Goal: Task Accomplishment & Management: Complete application form

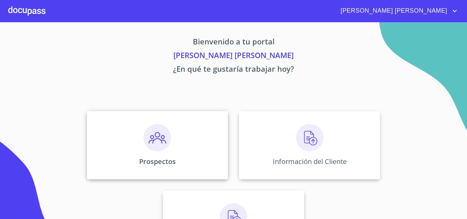
click at [144, 136] on img at bounding box center [157, 137] width 27 height 27
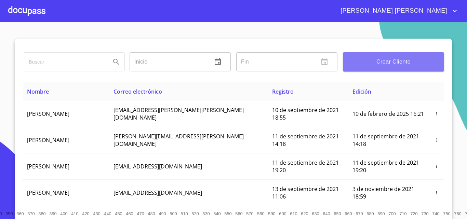
click at [399, 58] on span "Crear Cliente" at bounding box center [393, 62] width 90 height 10
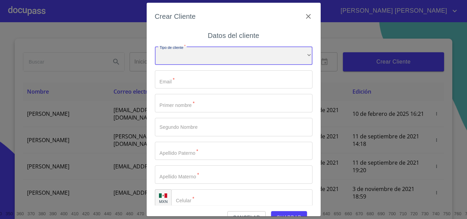
click at [281, 51] on div "​" at bounding box center [234, 55] width 158 height 18
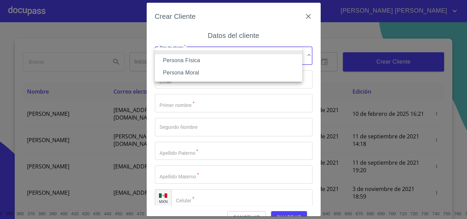
click at [197, 61] on li "Persona Física" at bounding box center [228, 60] width 147 height 12
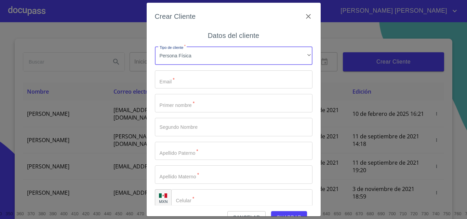
click at [191, 86] on input "Tipo de cliente   *" at bounding box center [234, 79] width 158 height 18
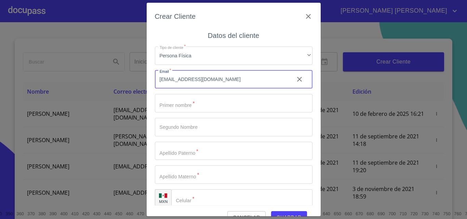
type input "[EMAIL_ADDRESS][DOMAIN_NAME]"
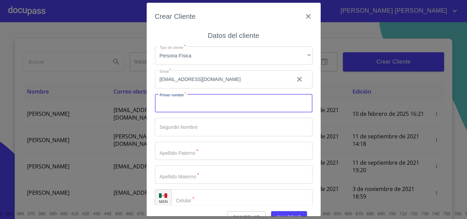
click at [180, 106] on input "Tipo de cliente   *" at bounding box center [234, 103] width 158 height 18
type input "MA"
click at [173, 124] on input "Tipo de cliente   *" at bounding box center [234, 127] width 158 height 18
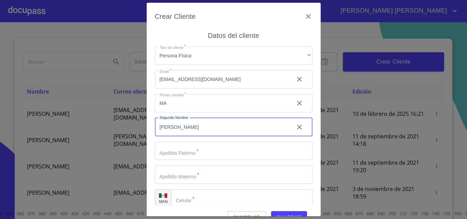
type input "[PERSON_NAME]"
click at [174, 149] on input "Tipo de cliente   *" at bounding box center [234, 151] width 158 height 18
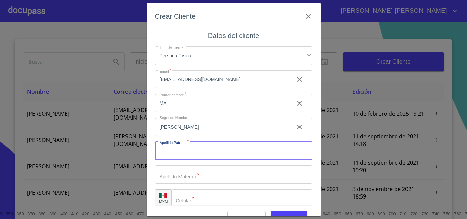
click at [185, 106] on input "MA" at bounding box center [222, 103] width 134 height 18
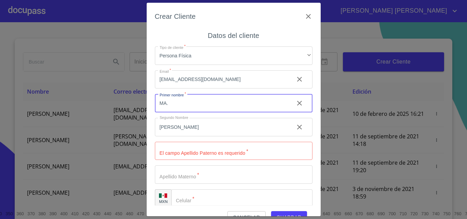
type input "MA."
click at [175, 150] on input "Tipo de cliente   *" at bounding box center [234, 151] width 158 height 18
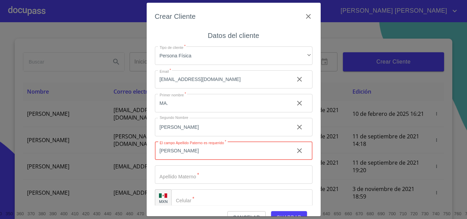
type input "[PERSON_NAME]"
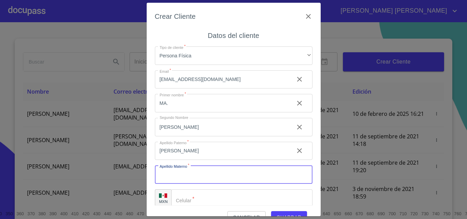
click at [172, 177] on input "Tipo de cliente   *" at bounding box center [234, 174] width 158 height 18
type input "[PERSON_NAME]"
click at [181, 196] on div "​" at bounding box center [241, 198] width 141 height 18
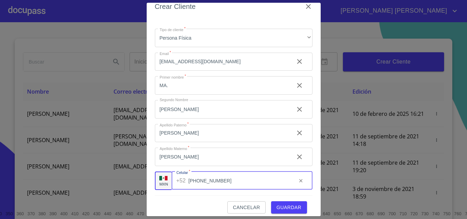
scroll to position [15, 0]
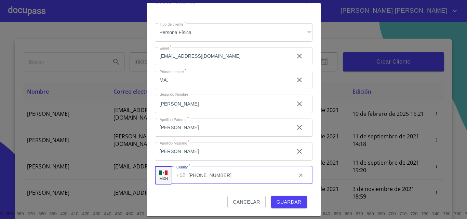
type input "[PHONE_NUMBER]"
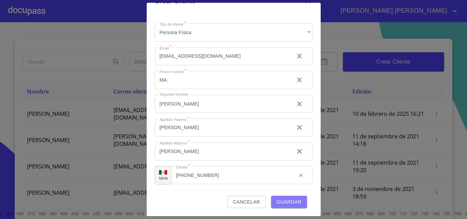
click at [279, 200] on span "Guardar" at bounding box center [289, 202] width 25 height 9
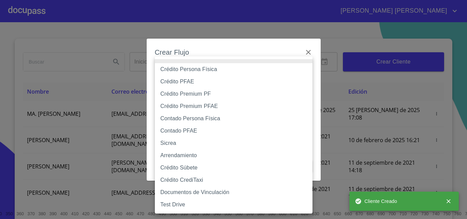
click at [225, 77] on body "NUBIA KARINA Inicio ​ Fin ​ Crear Cliente Nombre Correo electrónico Registro Ed…" at bounding box center [233, 109] width 467 height 219
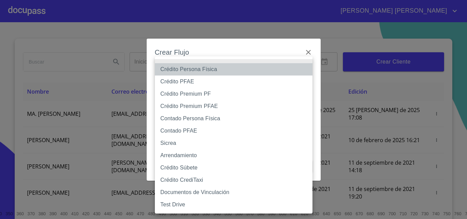
click at [206, 71] on li "Crédito Persona Física" at bounding box center [234, 69] width 158 height 12
type input "6009fb3c7d1714eb8809aa97"
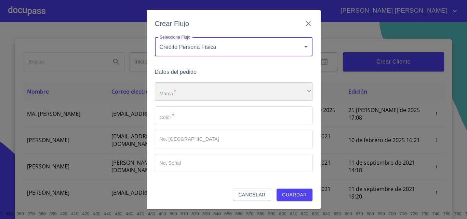
click at [198, 92] on div "​" at bounding box center [234, 91] width 158 height 18
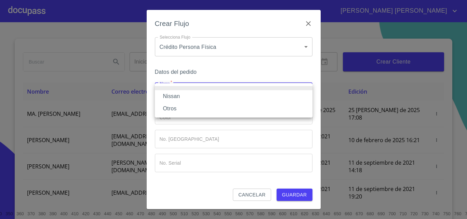
click at [197, 97] on li "Nissan" at bounding box center [234, 96] width 158 height 12
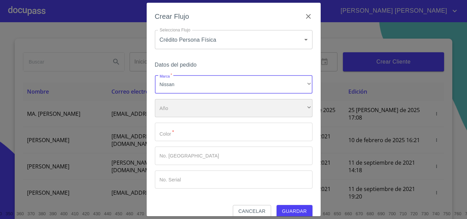
click at [190, 104] on div "​" at bounding box center [234, 108] width 158 height 18
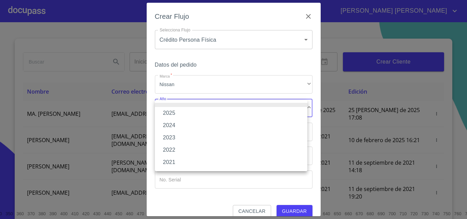
click at [187, 112] on li "2025" at bounding box center [231, 113] width 152 height 12
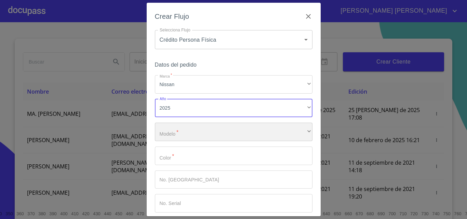
click at [187, 129] on div "​" at bounding box center [234, 132] width 158 height 18
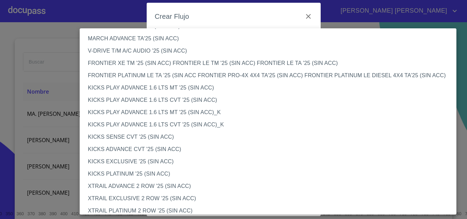
scroll to position [547, 0]
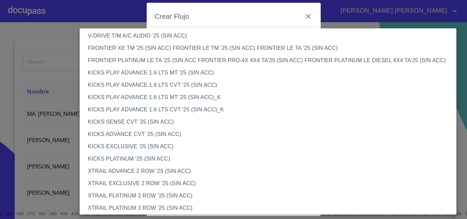
click at [167, 172] on li "XTRAIL ADVANCE 2 ROW '25 (SIN ACC)" at bounding box center [271, 171] width 382 height 12
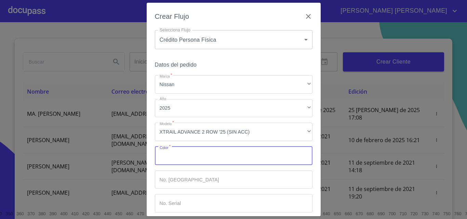
click at [181, 155] on input "Marca   *" at bounding box center [234, 156] width 158 height 18
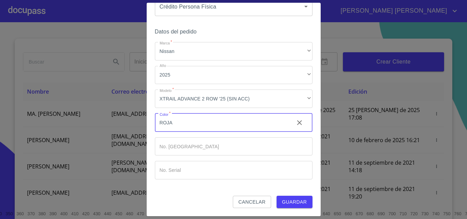
type input "ROJA"
click at [285, 204] on span "Guardar" at bounding box center [294, 202] width 25 height 9
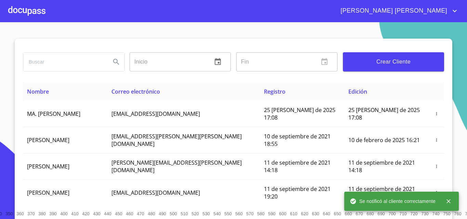
click at [30, 9] on div at bounding box center [26, 11] width 37 height 22
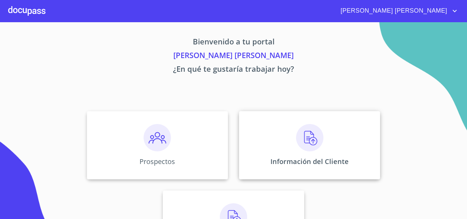
click at [303, 145] on img at bounding box center [309, 137] width 27 height 27
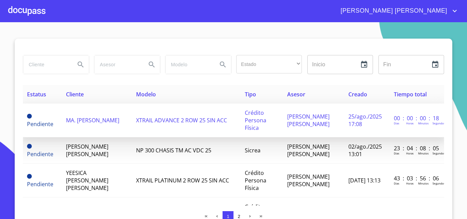
click at [105, 124] on span "MA. [PERSON_NAME]" at bounding box center [92, 121] width 53 height 8
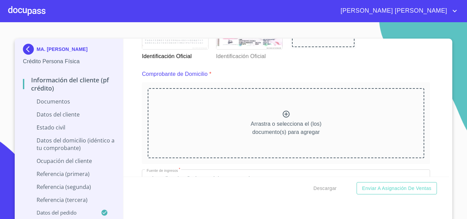
scroll to position [342, 0]
click at [434, 114] on div "Información del cliente (PF crédito) Documentos Documento de identificación.   …" at bounding box center [286, 108] width 326 height 138
click at [22, 13] on div at bounding box center [26, 11] width 37 height 22
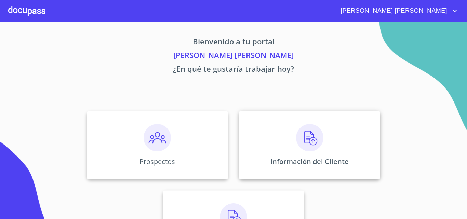
click at [316, 139] on img at bounding box center [309, 137] width 27 height 27
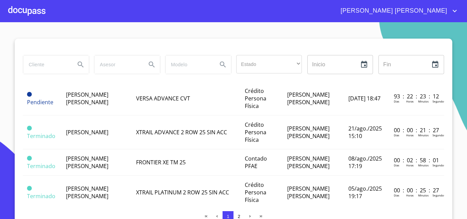
scroll to position [205, 0]
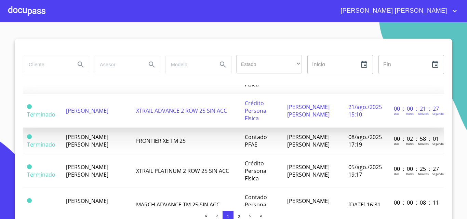
click at [73, 115] on span "SAMUEL LOPEZ GUZMAN" at bounding box center [87, 111] width 42 height 8
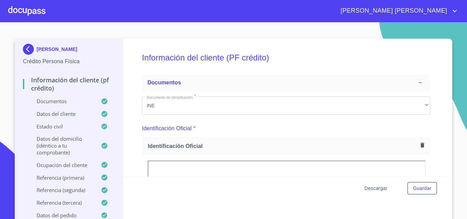
click at [371, 189] on span "Descargar" at bounding box center [375, 188] width 23 height 9
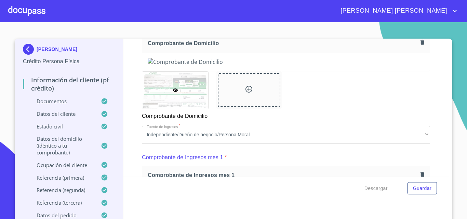
scroll to position [410, 0]
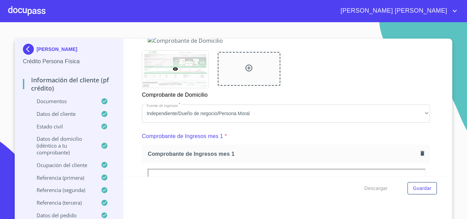
click at [26, 8] on div at bounding box center [26, 11] width 37 height 22
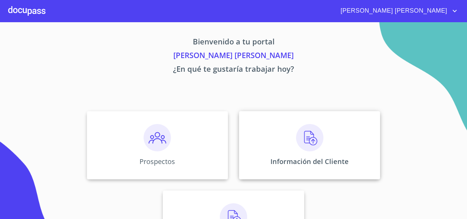
click at [319, 145] on img at bounding box center [309, 137] width 27 height 27
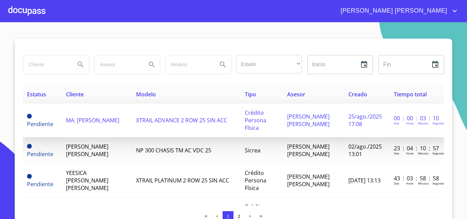
click at [79, 123] on span "MA. [PERSON_NAME]" at bounding box center [92, 121] width 53 height 8
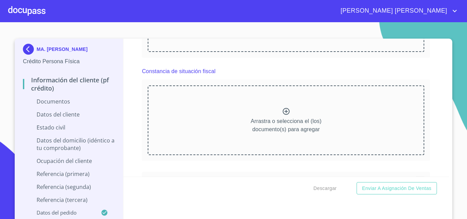
scroll to position [1066, 0]
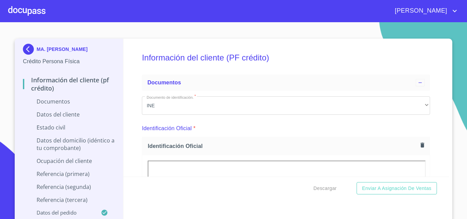
scroll to position [1046, 0]
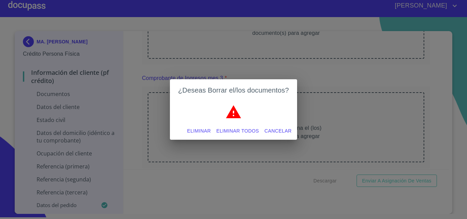
click at [209, 131] on span "Eliminar" at bounding box center [199, 131] width 24 height 9
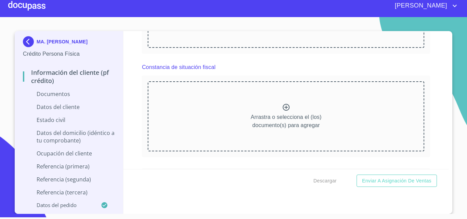
scroll to position [1271, 0]
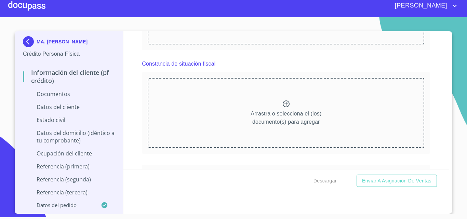
click at [431, 115] on div "Información del cliente (PF crédito) Documentos Documento de identificación.   …" at bounding box center [286, 100] width 326 height 138
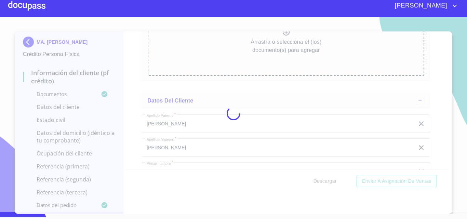
scroll to position [0, 0]
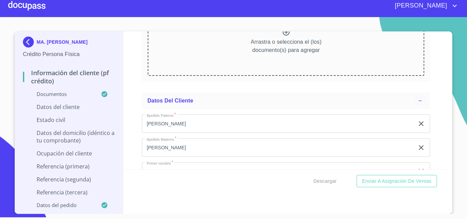
click at [129, 136] on div "Información del cliente (PF crédito) Documentos Documento de identificación.   …" at bounding box center [286, 100] width 326 height 138
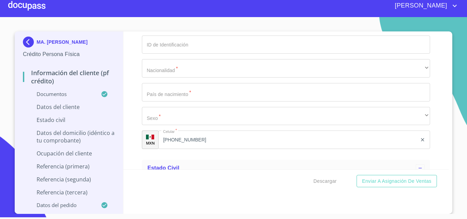
scroll to position [2025, 0]
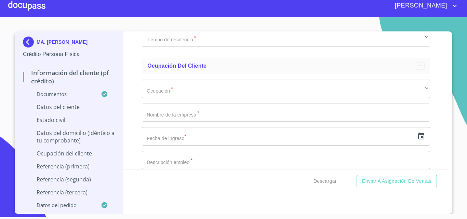
scroll to position [2401, 0]
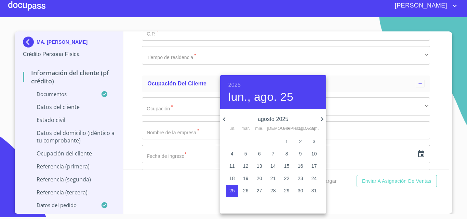
click at [236, 82] on h6 "2025" at bounding box center [234, 85] width 12 height 10
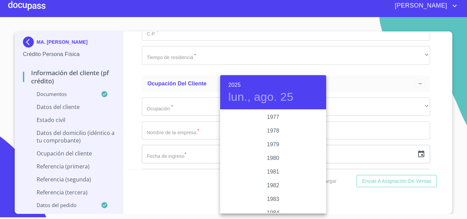
scroll to position [677, 0]
click at [266, 138] on div "1976" at bounding box center [273, 138] width 106 height 14
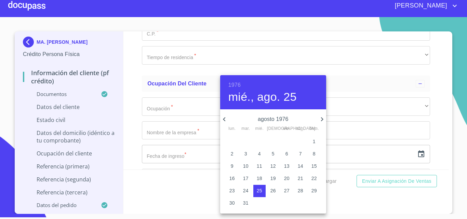
click at [224, 120] on icon "button" at bounding box center [224, 119] width 2 height 4
click at [271, 166] on p "15" at bounding box center [272, 166] width 5 height 7
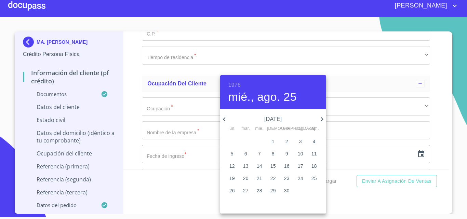
type input "15 de abr. de 1976"
click at [204, 116] on div at bounding box center [233, 109] width 467 height 219
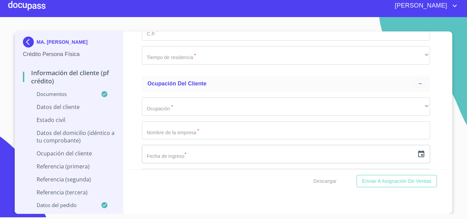
type input "GOEM760415HE1"
type input "GOEP"
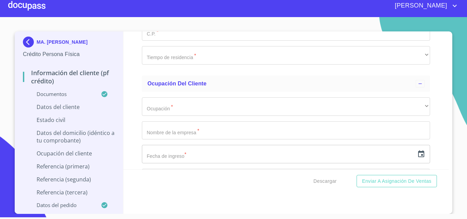
type input "GOEM760415HE1"
type input "GOEP760415MJCNST06"
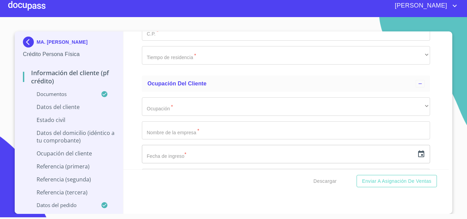
click at [137, 159] on div "Información del cliente (PF crédito) Documentos Documento de identificación.   …" at bounding box center [286, 100] width 326 height 138
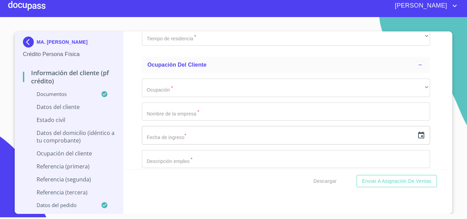
scroll to position [2435, 0]
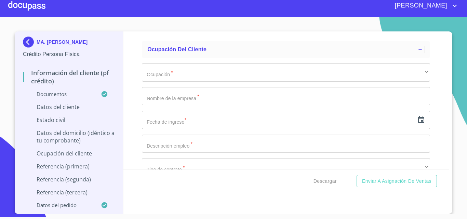
type input "3"
type input "2163798055"
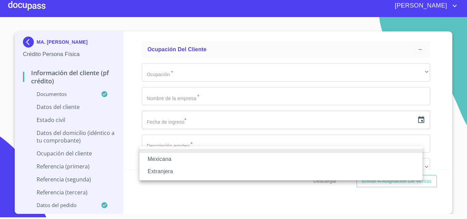
click at [166, 161] on li "Mexicana" at bounding box center [280, 159] width 283 height 12
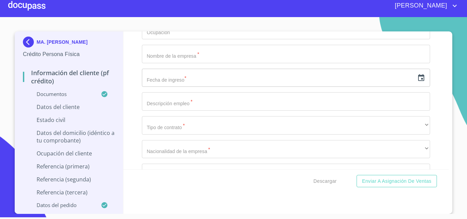
scroll to position [2504, 0]
type input "[GEOGRAPHIC_DATA]"
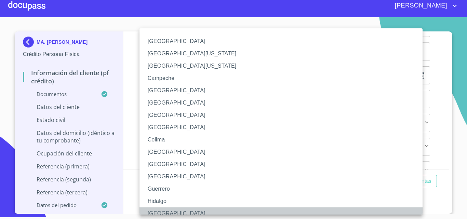
click at [159, 211] on li "[GEOGRAPHIC_DATA]" at bounding box center [283, 213] width 288 height 12
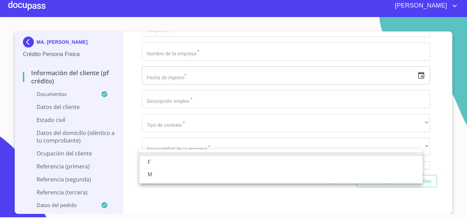
click at [154, 163] on li "F" at bounding box center [280, 162] width 283 height 12
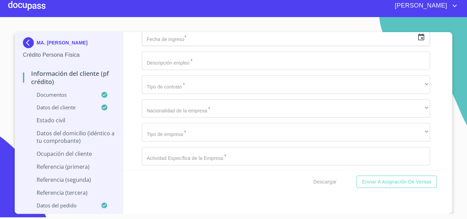
scroll to position [2606, 0]
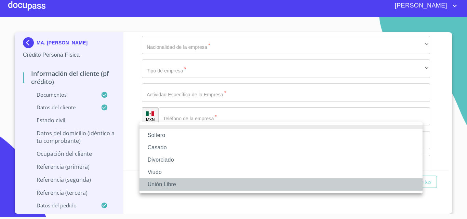
click at [157, 182] on li "Unión Libre" at bounding box center [280, 184] width 283 height 12
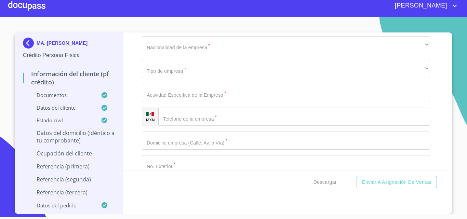
scroll to position [1, 0]
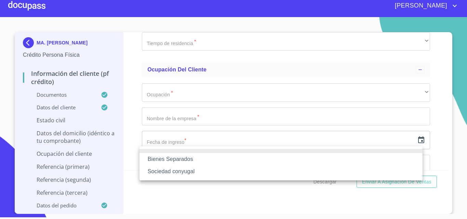
click at [162, 170] on li "Sociedad conyugal" at bounding box center [280, 171] width 283 height 12
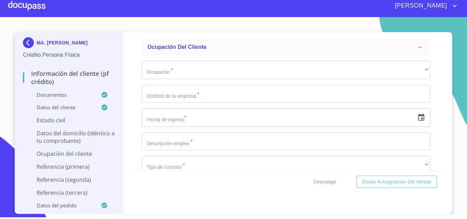
scroll to position [2640, 0]
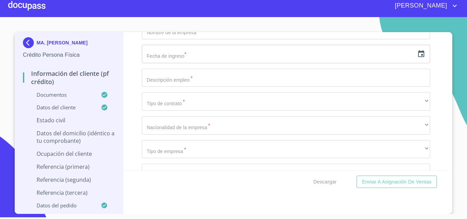
scroll to position [2709, 0]
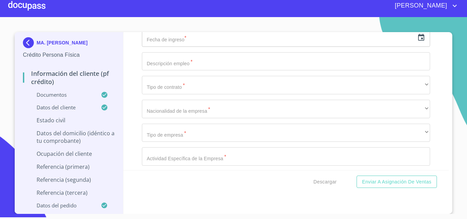
type input "[PERSON_NAME]"
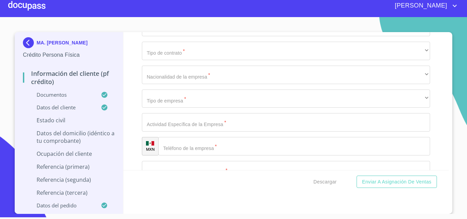
type input "[PERSON_NAME]"
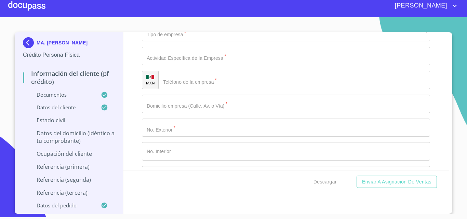
scroll to position [2811, 0]
type input "3"
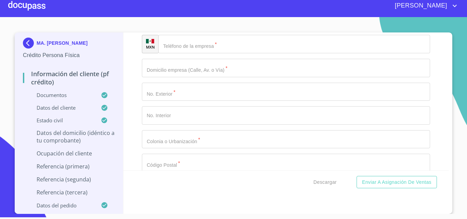
type input "[PERSON_NAME]"
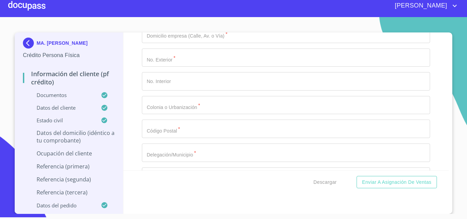
type input "425"
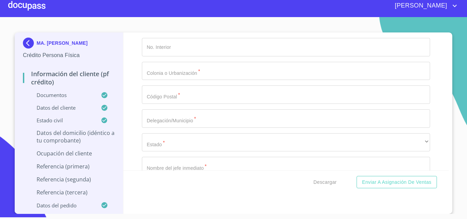
type input "ROSAS DEL TEPEYAC Y FLORES"
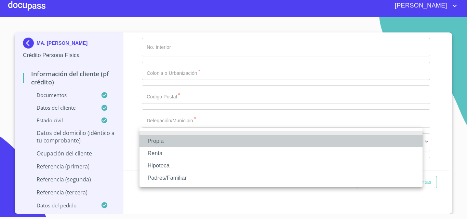
click at [157, 141] on li "Propia" at bounding box center [280, 141] width 283 height 12
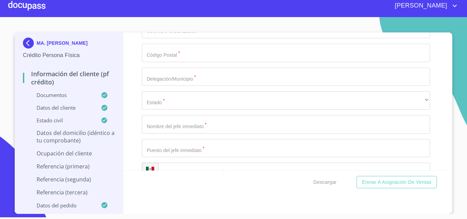
scroll to position [2982, 0]
type input "$1,600,000"
type input "SANTA [PERSON_NAME]"
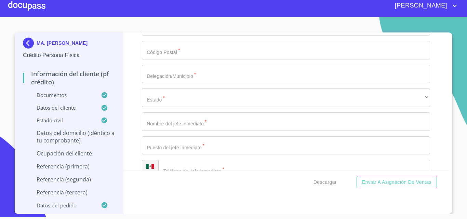
type input "[GEOGRAPHIC_DATA]"
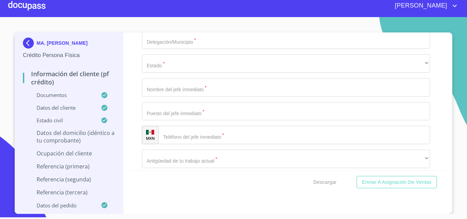
scroll to position [3051, 0]
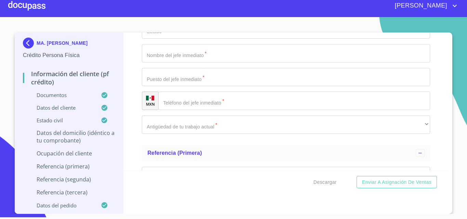
type input "LA BARCA"
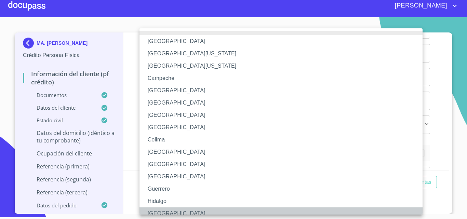
click at [166, 210] on li "[GEOGRAPHIC_DATA]" at bounding box center [283, 213] width 288 height 12
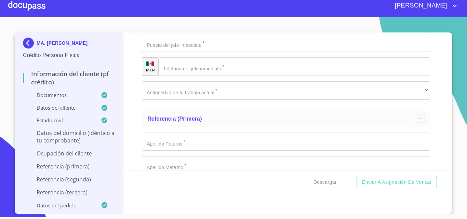
type input "47912"
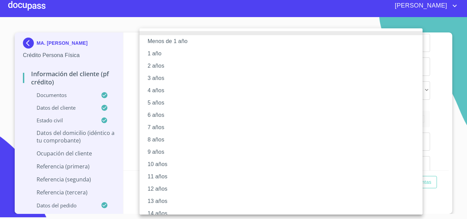
click at [160, 104] on li "5 años" at bounding box center [283, 103] width 288 height 12
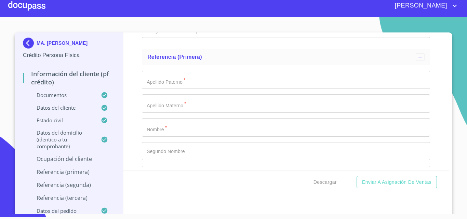
scroll to position [3153, 0]
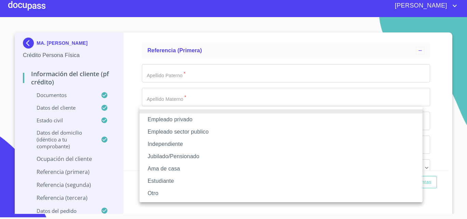
click at [168, 143] on li "Independiente" at bounding box center [280, 144] width 283 height 12
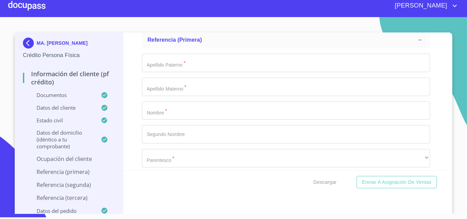
type input "[PERSON_NAME]"
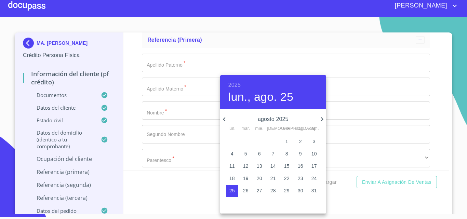
click at [239, 83] on h6 "2025" at bounding box center [234, 85] width 12 height 10
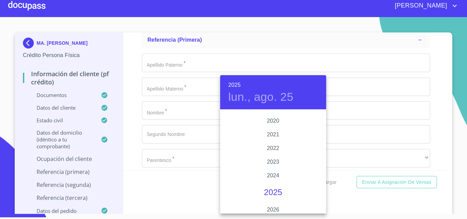
scroll to position [1224, 0]
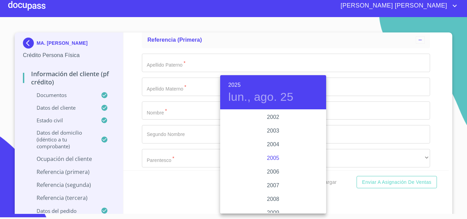
click at [270, 160] on div "2005" at bounding box center [273, 158] width 106 height 14
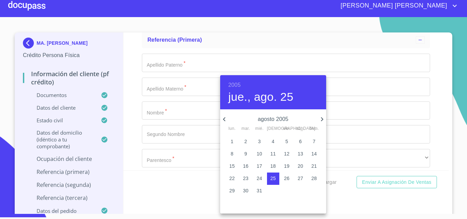
click at [224, 120] on icon "button" at bounding box center [224, 119] width 8 height 8
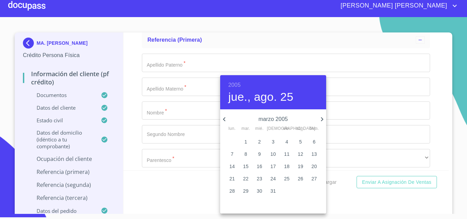
click at [224, 120] on icon "button" at bounding box center [224, 119] width 8 height 8
click at [303, 165] on p "15" at bounding box center [300, 166] width 5 height 7
type input "15 de ene. de 2005"
click at [189, 152] on div at bounding box center [233, 109] width 467 height 219
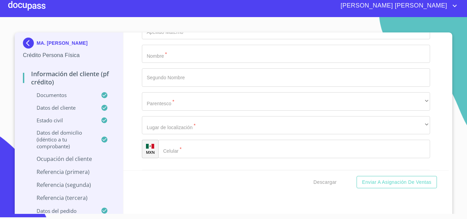
scroll to position [3256, 0]
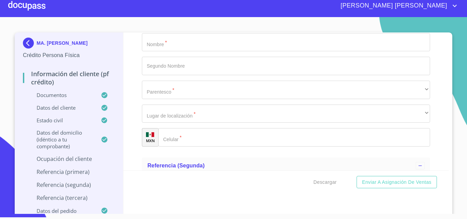
type input "VENTA DE PRODUCTOS ROPA Y PERFUMES"
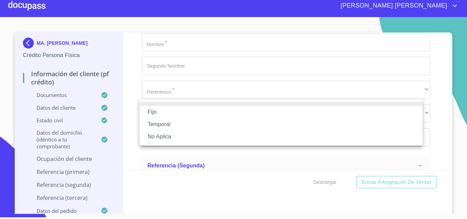
click at [158, 136] on li "No Aplica" at bounding box center [280, 137] width 283 height 12
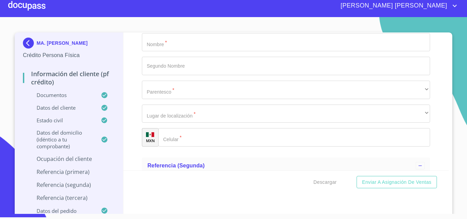
type input "25000"
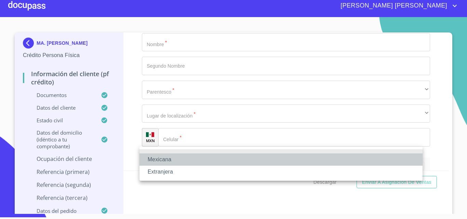
click at [154, 157] on li "Mexicana" at bounding box center [280, 159] width 283 height 12
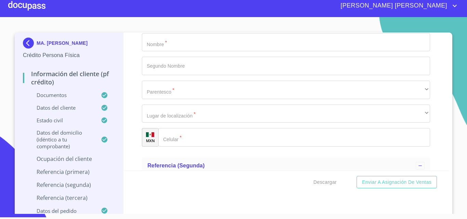
scroll to position [3290, 0]
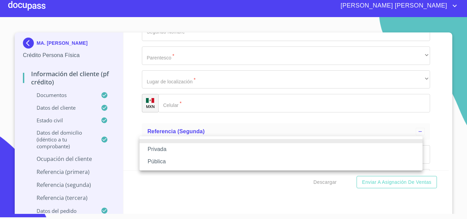
click at [155, 148] on li "Privada" at bounding box center [280, 149] width 283 height 12
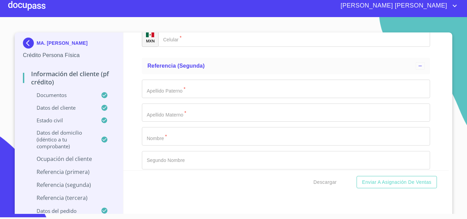
scroll to position [3358, 0]
type input "VENTAS"
type input "[PHONE_NUMBER]"
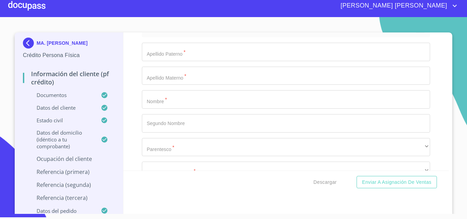
type input "[PERSON_NAME]"
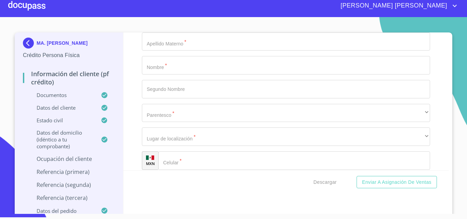
type input "425"
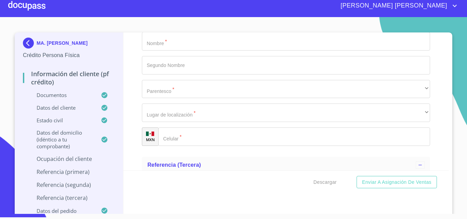
scroll to position [3461, 0]
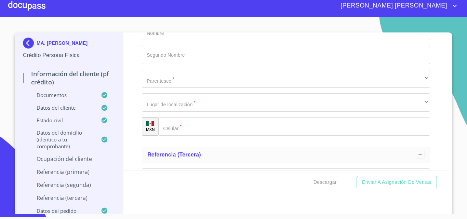
type input "SANTA [PERSON_NAME]"
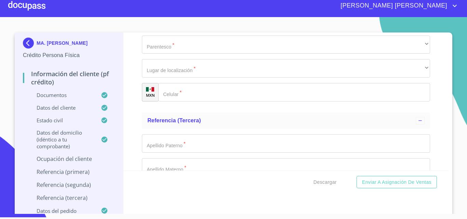
type input "47912"
type input "LA BARCA"
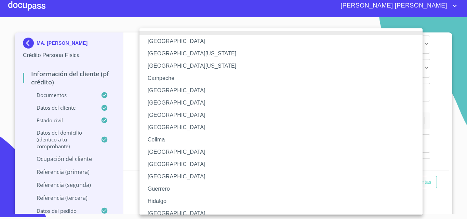
click at [162, 212] on li "[GEOGRAPHIC_DATA]" at bounding box center [283, 213] width 288 height 12
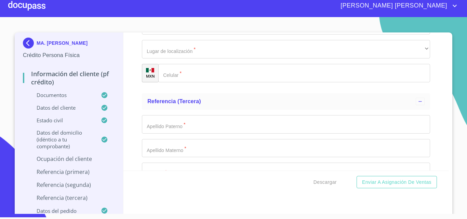
scroll to position [3529, 0]
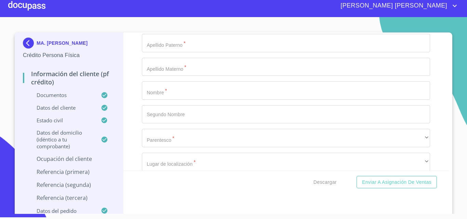
scroll to position [3597, 0]
type input "PATRICIA GONZALEZ"
type input "DUEÑA"
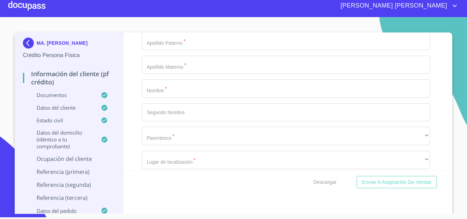
type input "[PHONE_NUMBER]"
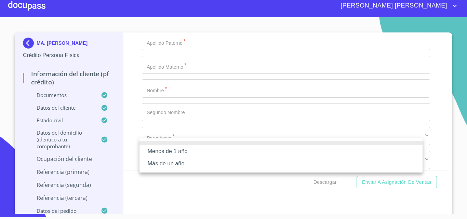
click at [174, 164] on li "Más de un año" at bounding box center [280, 164] width 283 height 12
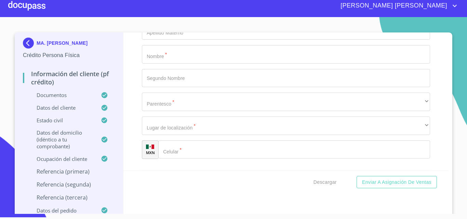
scroll to position [3666, 0]
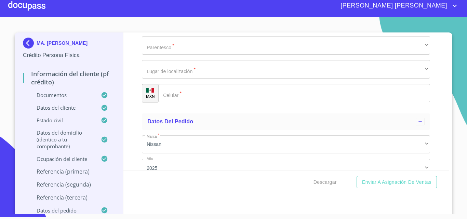
scroll to position [3700, 0]
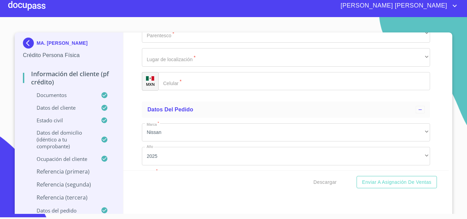
type input "[PERSON_NAME]"
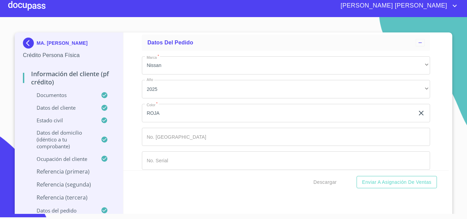
scroll to position [3768, 0]
type input "[PERSON_NAME]"
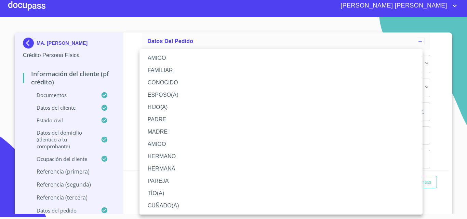
click at [160, 96] on li "ESPOSO(A)" at bounding box center [280, 95] width 283 height 12
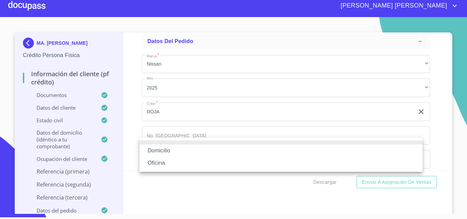
click at [158, 150] on li "Domicilio" at bounding box center [280, 151] width 283 height 12
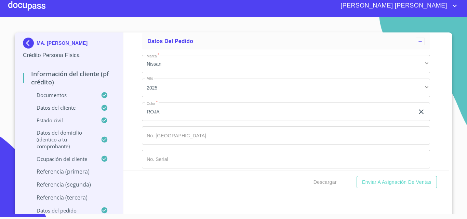
scroll to position [3803, 0]
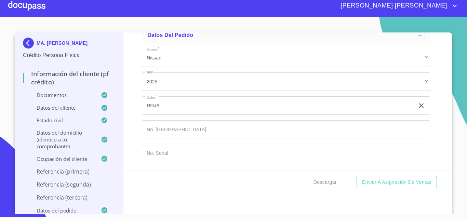
type input "(33)15997999"
type input "VELAZCO"
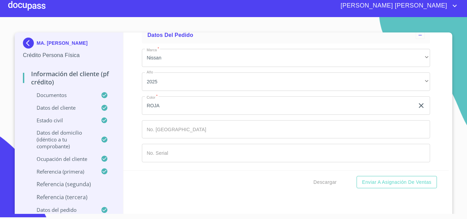
type input "[PERSON_NAME]"
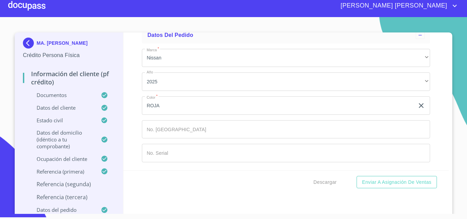
type input "YESENIA"
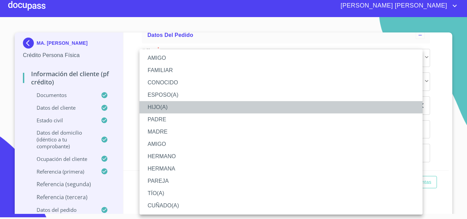
click at [163, 109] on li "HIJO(A)" at bounding box center [280, 107] width 283 height 12
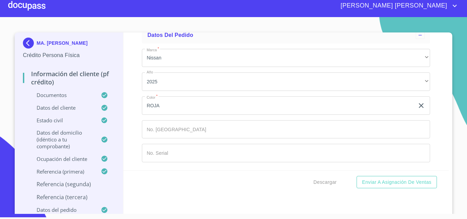
scroll to position [3973, 0]
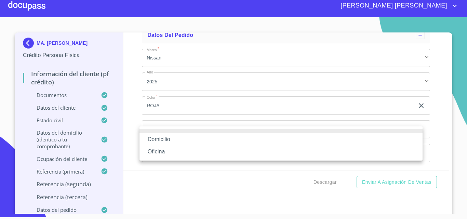
click at [165, 143] on li "Domicilio" at bounding box center [280, 139] width 283 height 12
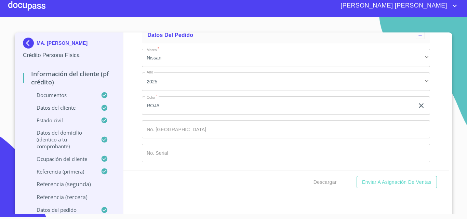
type input "(39)31802625"
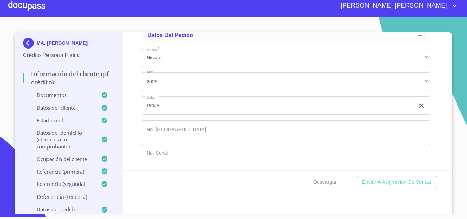
type input "[PERSON_NAME]"
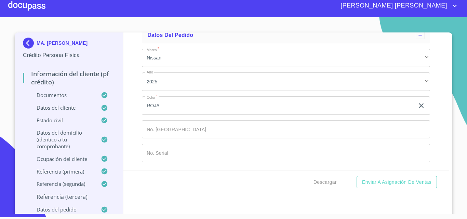
scroll to position [4144, 0]
type input "LUIS"
type input "[PERSON_NAME]"
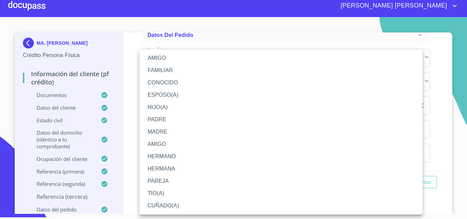
click at [157, 111] on li "HIJO(A)" at bounding box center [280, 107] width 283 height 12
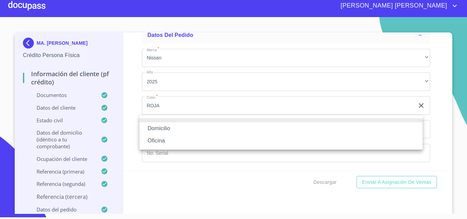
click at [167, 128] on li "Domicilio" at bounding box center [280, 128] width 283 height 12
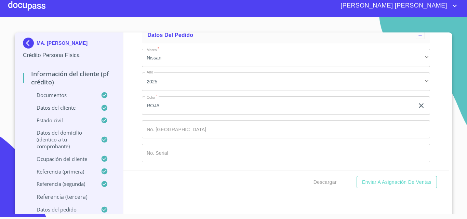
click at [186, 16] on input "Documento de identificación.   *" at bounding box center [303, 7] width 255 height 18
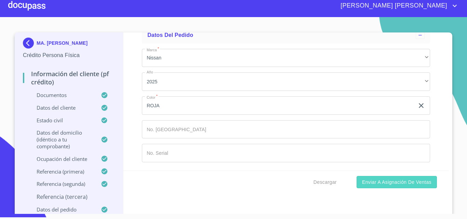
type input "(39)31191354"
click at [379, 183] on span "Enviar a Asignación de Ventas" at bounding box center [396, 182] width 69 height 9
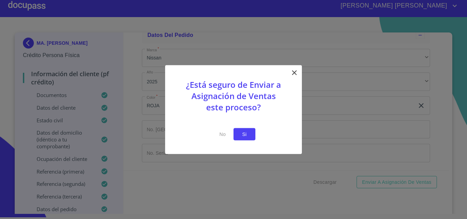
click at [243, 134] on span "Si" at bounding box center [244, 134] width 11 height 9
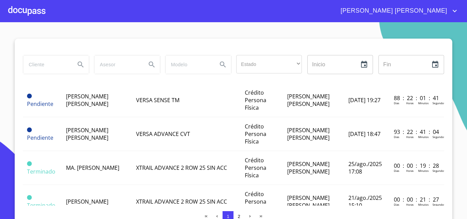
scroll to position [137, 0]
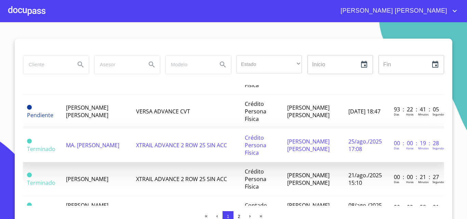
click at [92, 149] on span "MA. [PERSON_NAME]" at bounding box center [92, 146] width 53 height 8
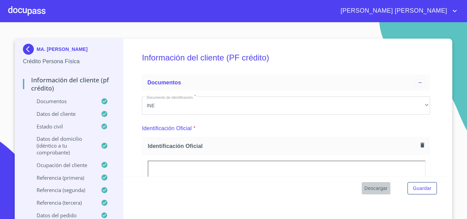
click at [369, 189] on span "Descargar" at bounding box center [375, 188] width 23 height 9
